Goal: Navigation & Orientation: Find specific page/section

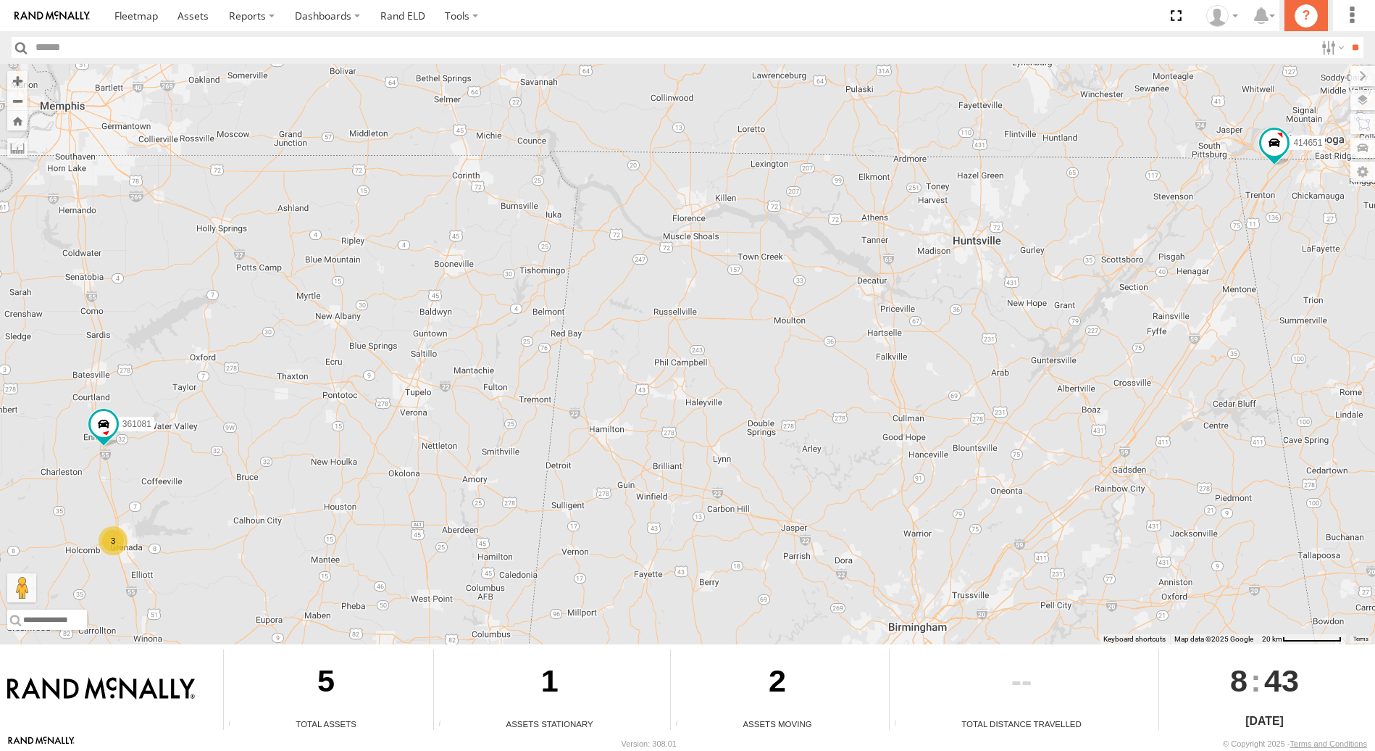
click at [1306, 19] on icon "?" at bounding box center [1306, 15] width 23 height 23
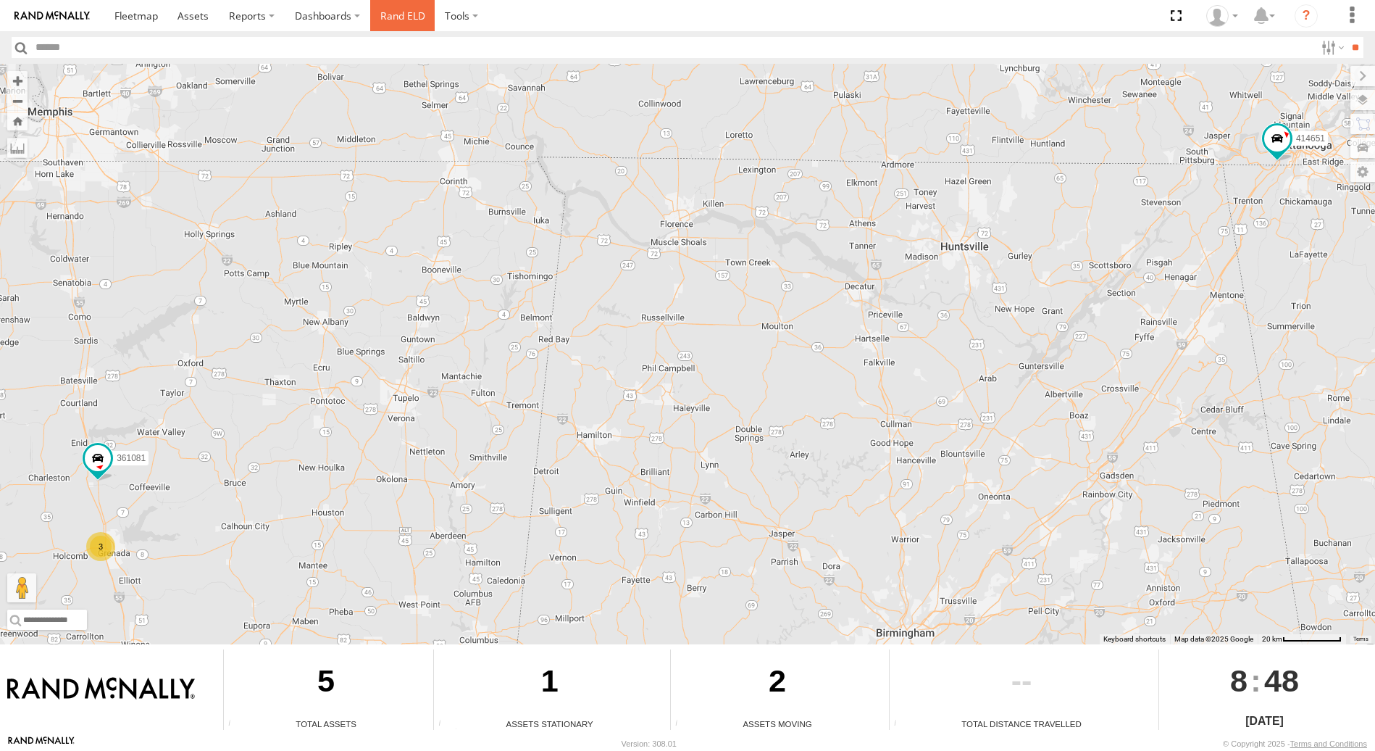
click at [385, 14] on link "Rand ELD" at bounding box center [402, 15] width 65 height 31
click at [1308, 12] on icon "?" at bounding box center [1306, 15] width 23 height 23
